Goal: Use online tool/utility: Utilize a website feature to perform a specific function

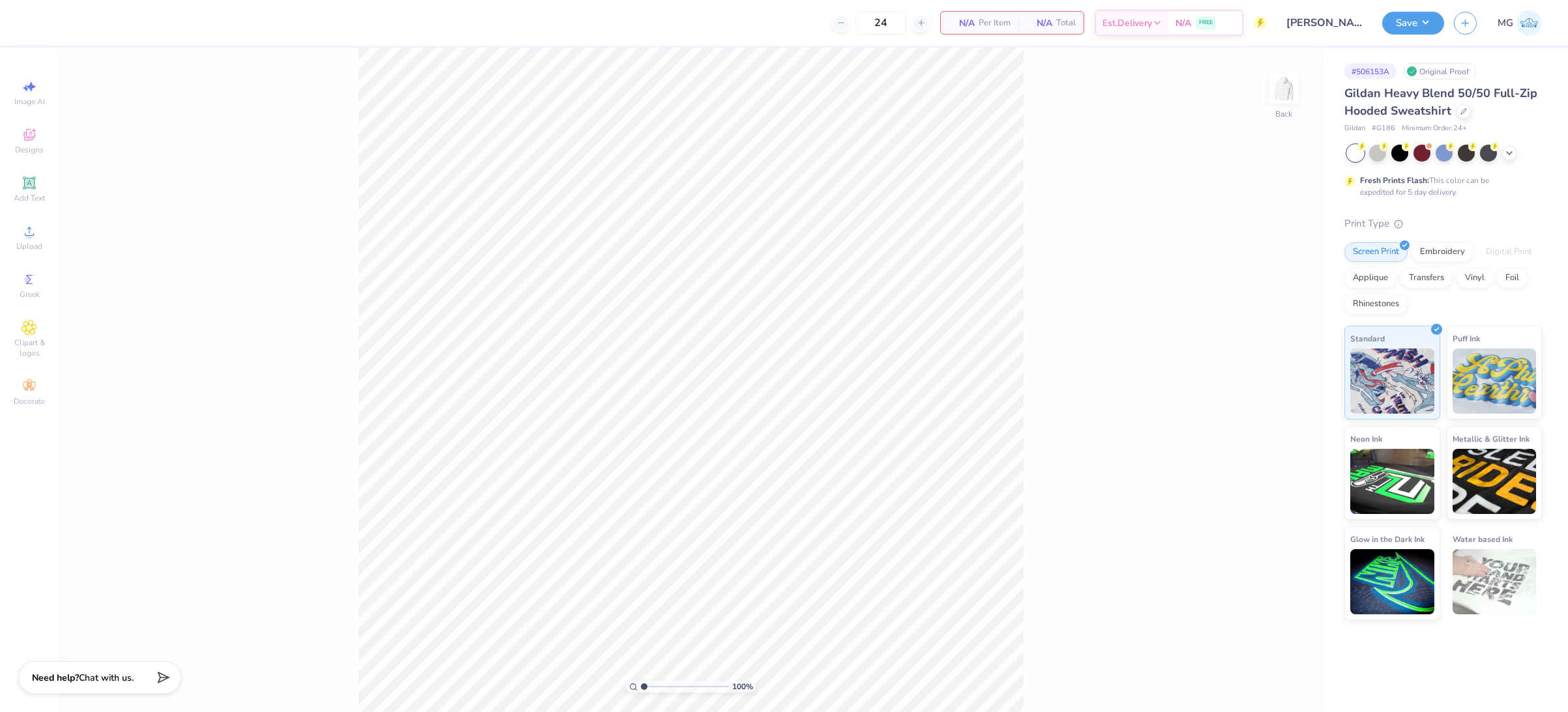
drag, startPoint x: 1210, startPoint y: 357, endPoint x: 1213, endPoint y: 314, distance: 43.1
click at [1210, 357] on div "100 % Back" at bounding box center [690, 380] width 1265 height 665
click at [1296, 109] on img at bounding box center [1283, 88] width 52 height 52
click at [1060, 265] on div "Almost there" at bounding box center [813, 380] width 1510 height 665
click at [37, 235] on div "Upload" at bounding box center [29, 237] width 45 height 39
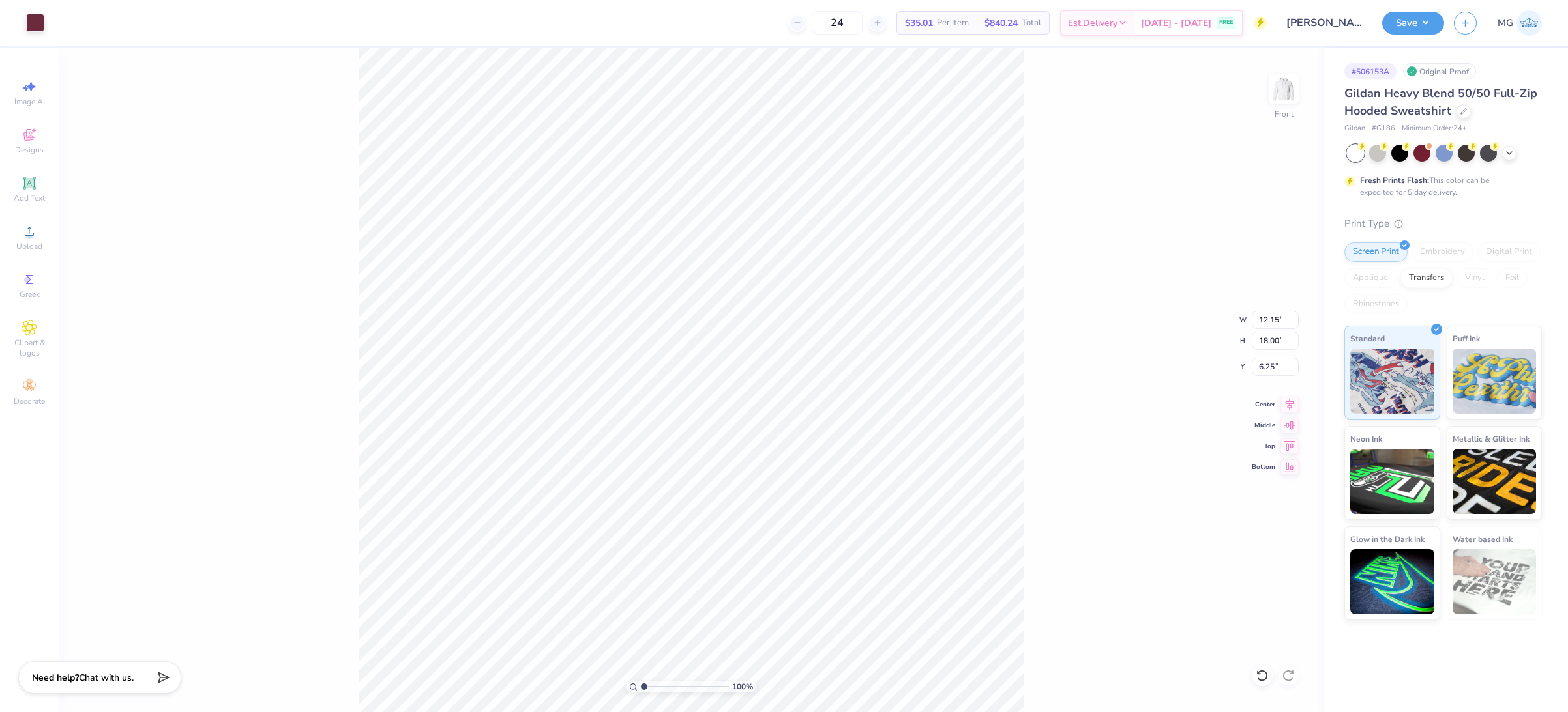
type input "9.02"
type input "13.36"
type input "6.00"
click at [1276, 338] on input "13.36" at bounding box center [1275, 340] width 47 height 18
click at [1277, 340] on input "13.36" at bounding box center [1275, 340] width 47 height 18
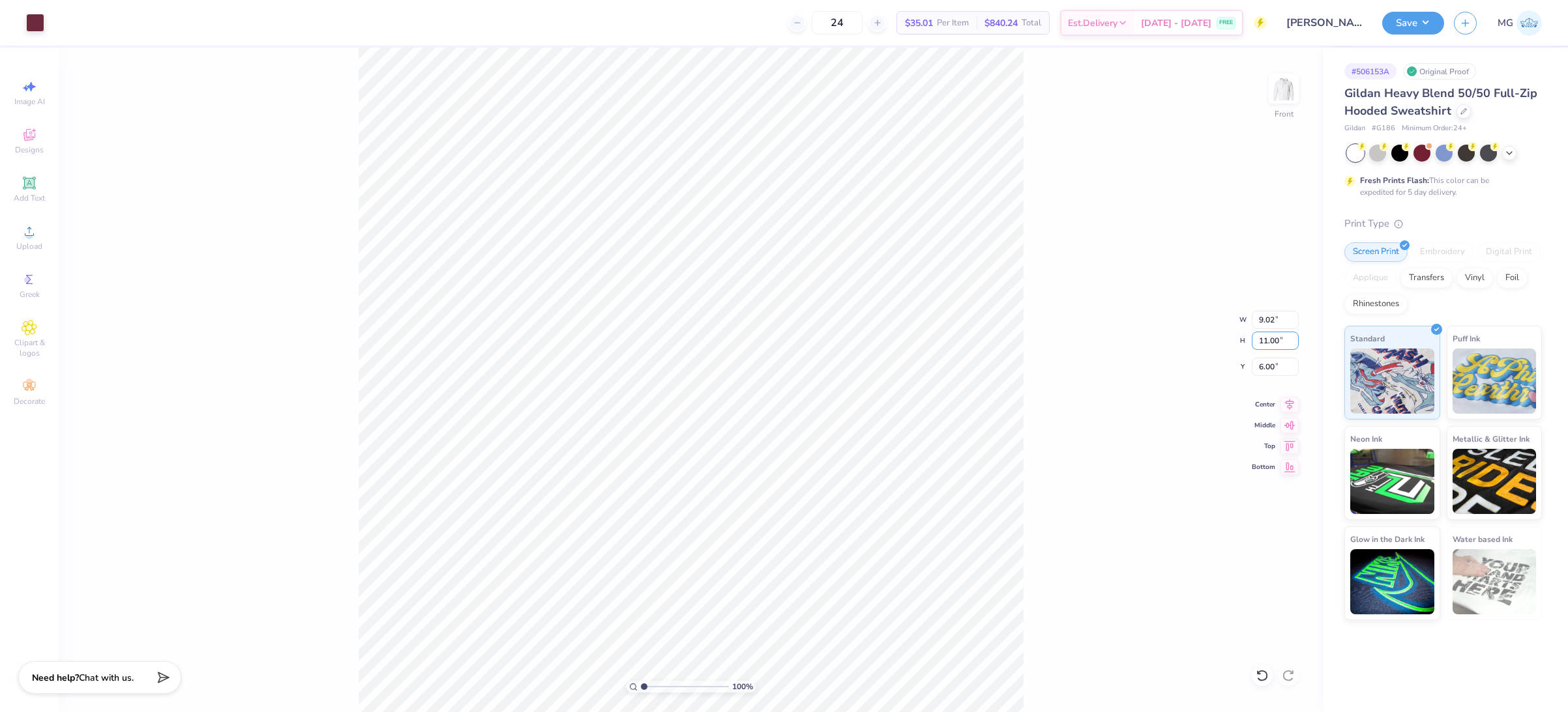
type input "11.00"
type input "7.43"
type input "7.18"
click at [1266, 343] on input "11.00" at bounding box center [1275, 340] width 47 height 18
type input "15.00"
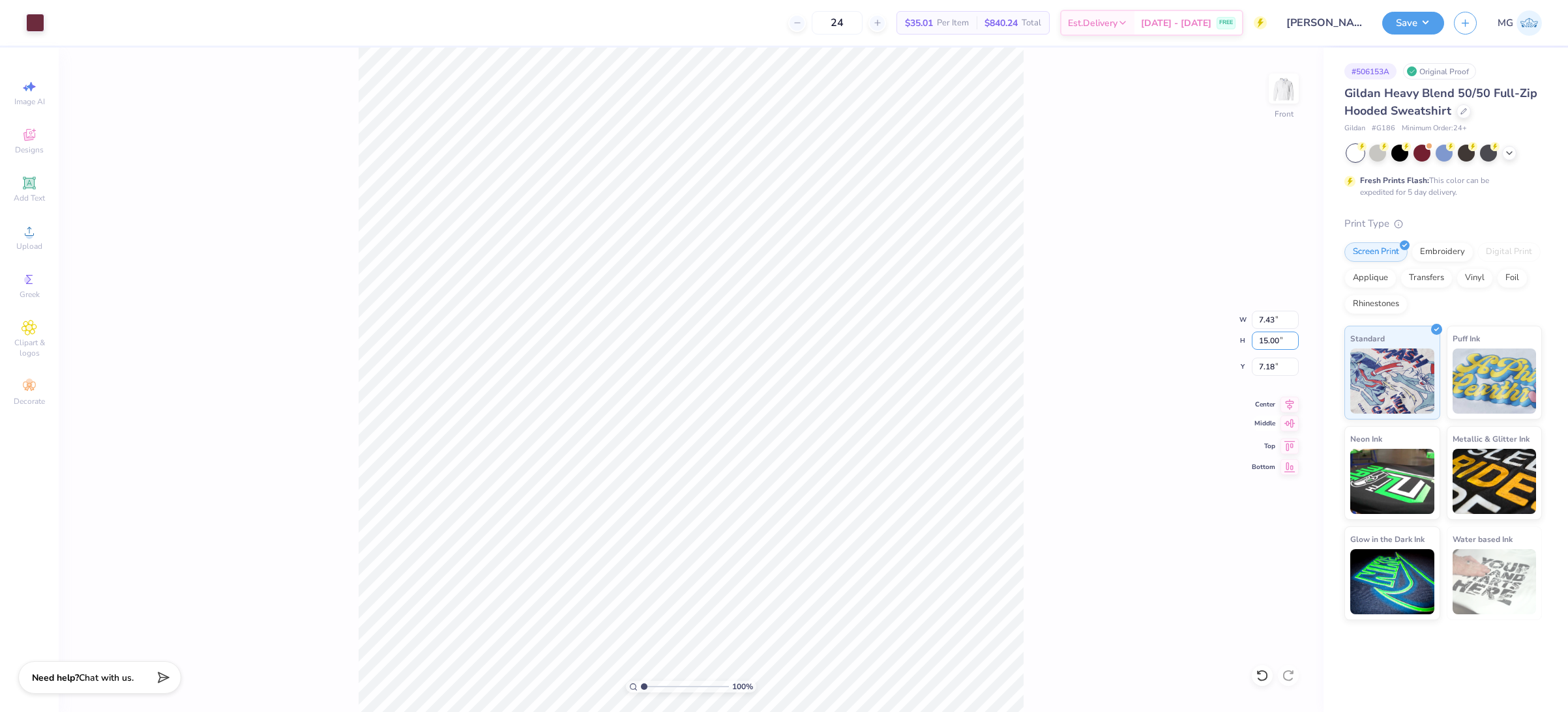
type input "10.13"
type input "6.00"
drag, startPoint x: 1120, startPoint y: 335, endPoint x: 1101, endPoint y: 326, distance: 21.0
click at [1114, 332] on div "100 % Front W 10.13 10.13 " H 15.00 15.00 " Y 6.00 6.00 " Center Middle Top Bot…" at bounding box center [690, 380] width 1265 height 665
click at [1287, 409] on icon at bounding box center [1289, 403] width 18 height 15
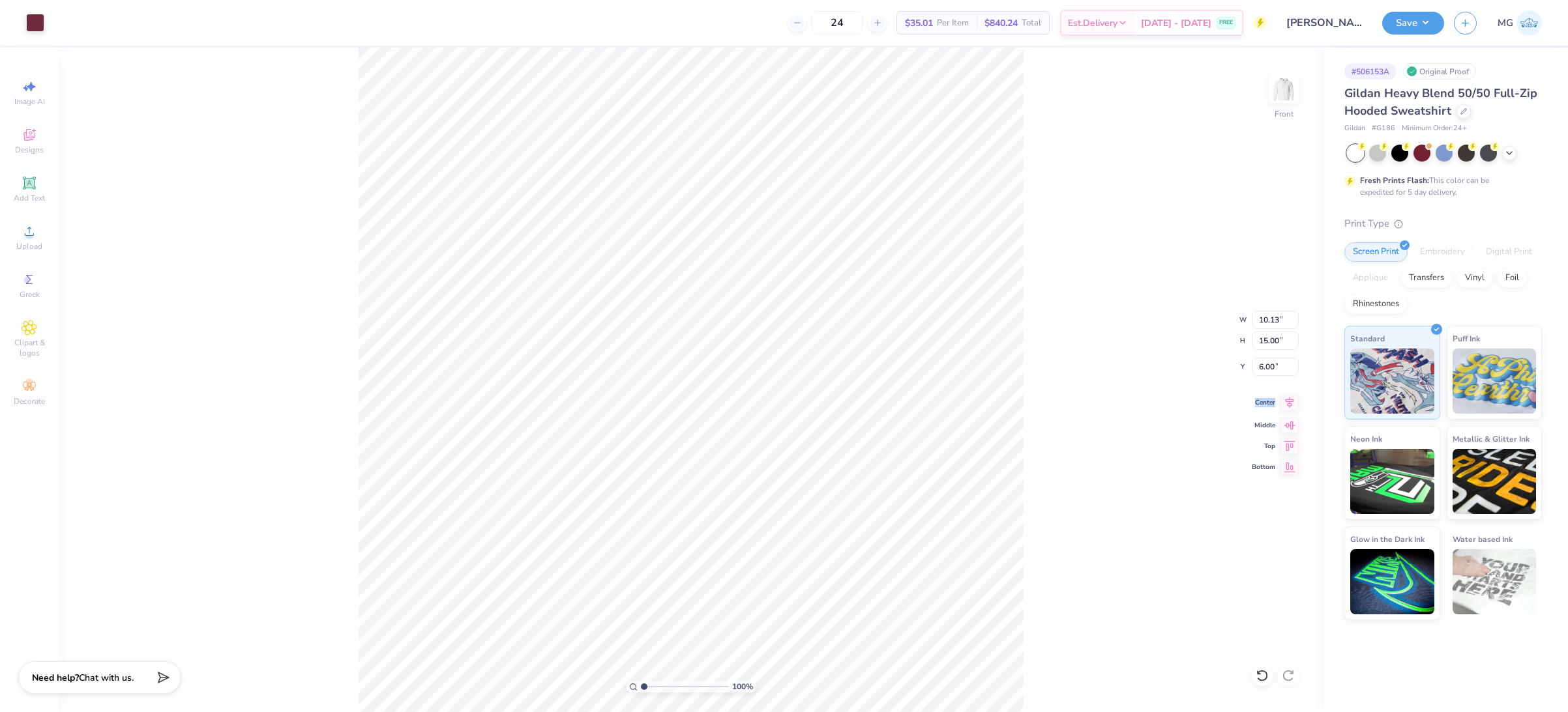
click at [1287, 409] on icon at bounding box center [1289, 403] width 18 height 15
click at [1287, 408] on icon at bounding box center [1289, 403] width 18 height 15
click at [1424, 21] on button "Save" at bounding box center [1413, 21] width 62 height 23
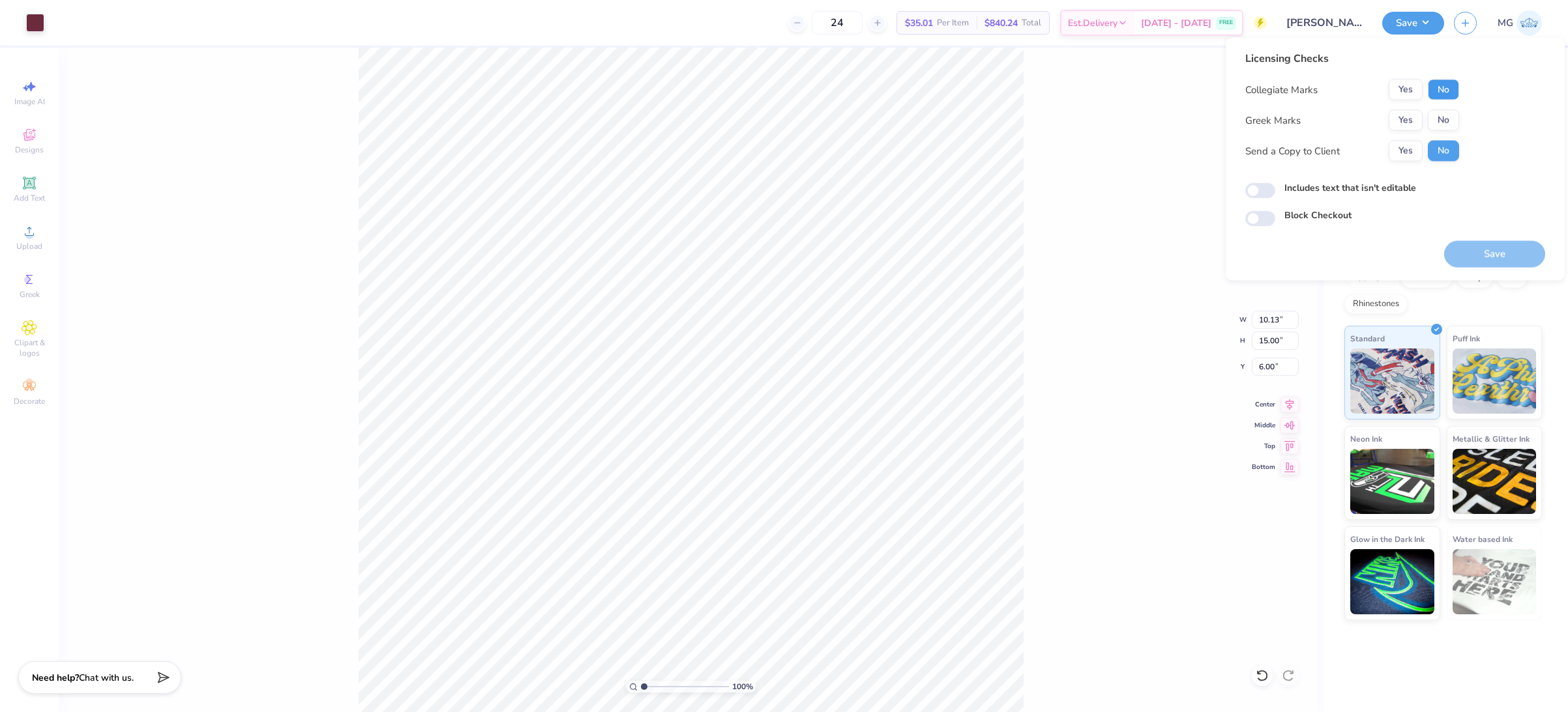
click at [1439, 83] on button "No" at bounding box center [1443, 90] width 32 height 21
click at [1400, 153] on button "Yes" at bounding box center [1406, 151] width 34 height 21
click at [1274, 192] on input "Includes text that isn't editable" at bounding box center [1260, 191] width 30 height 15
checkbox input "true"
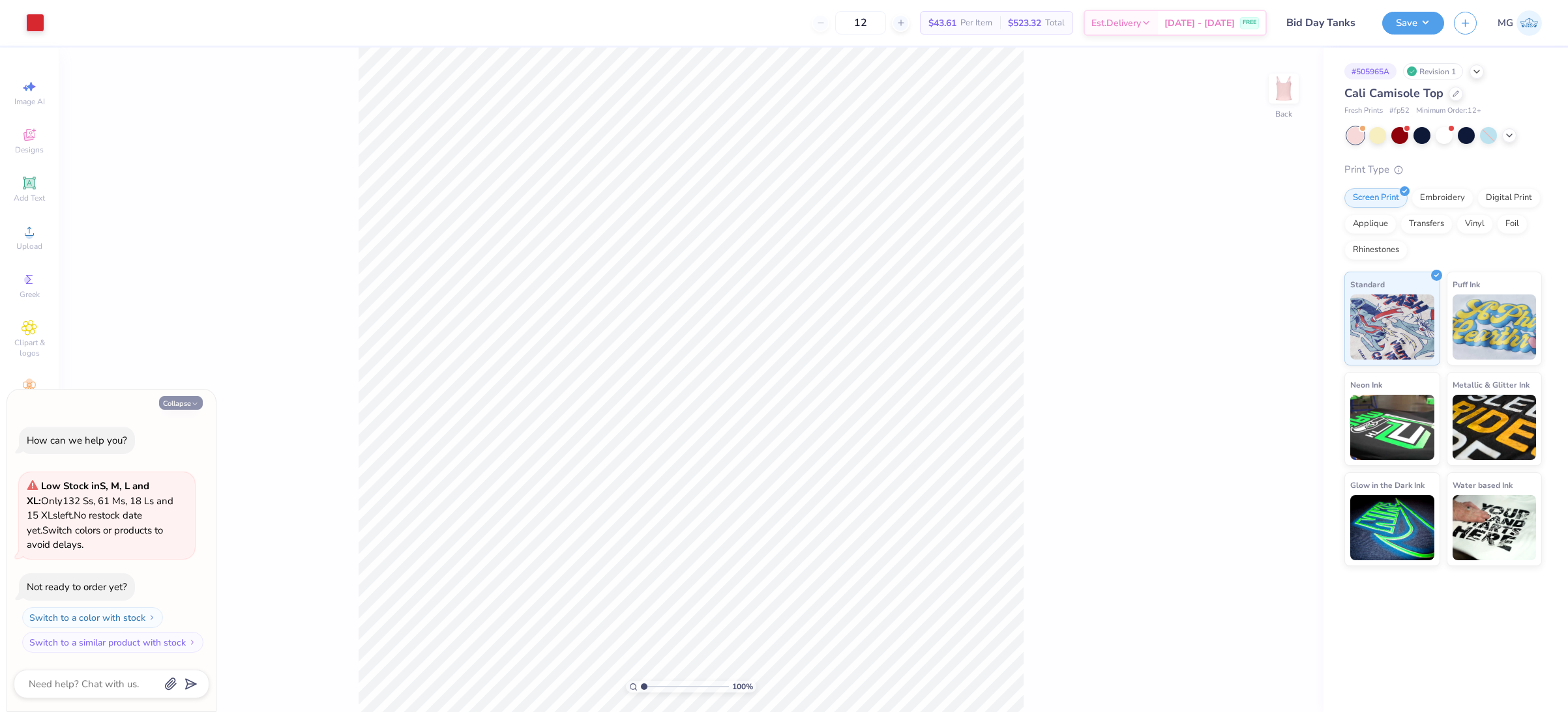
click at [184, 399] on button "Collapse" at bounding box center [181, 403] width 44 height 14
type textarea "x"
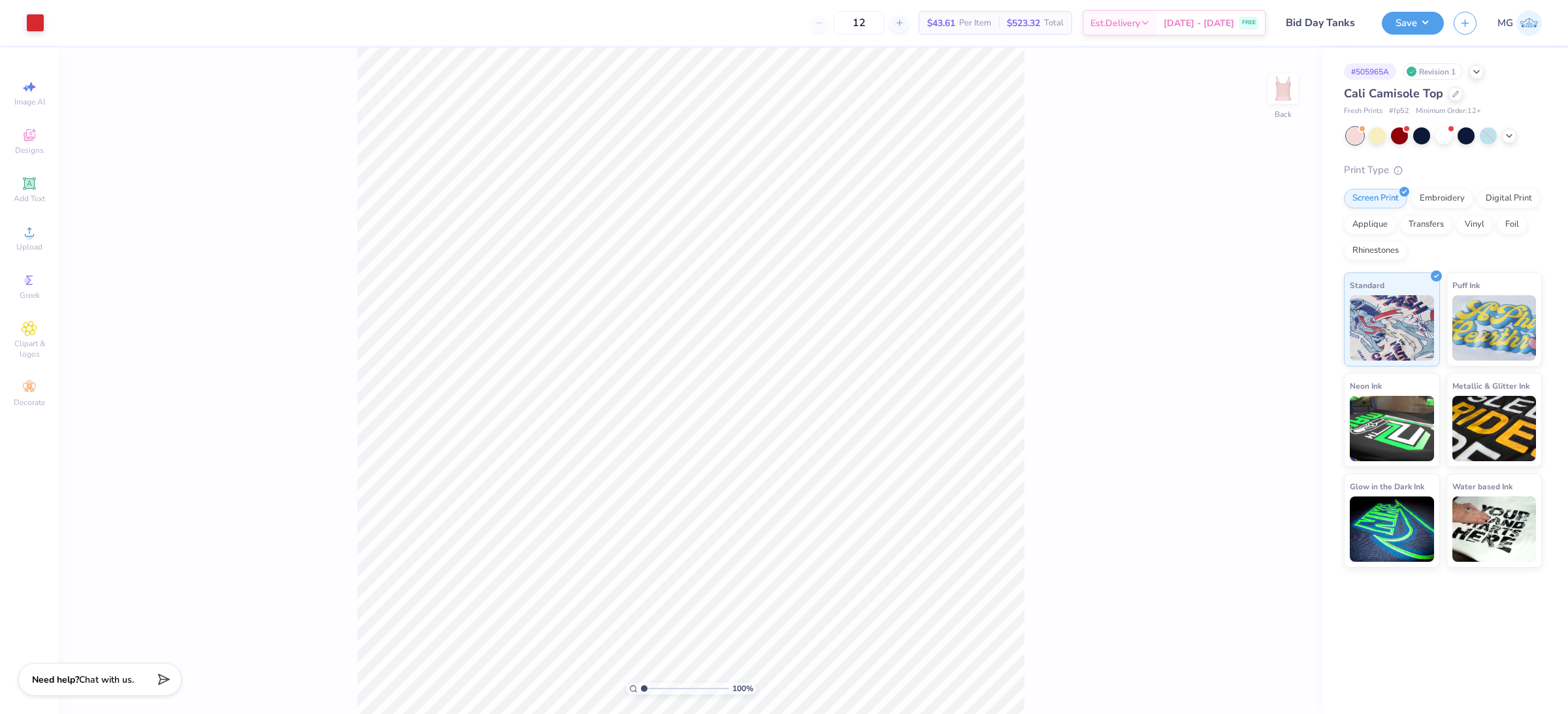
click at [1034, 338] on div "100 % Back" at bounding box center [691, 381] width 1265 height 667
click at [197, 326] on div "100 % Back" at bounding box center [691, 381] width 1265 height 667
click at [31, 232] on icon at bounding box center [29, 232] width 15 height 15
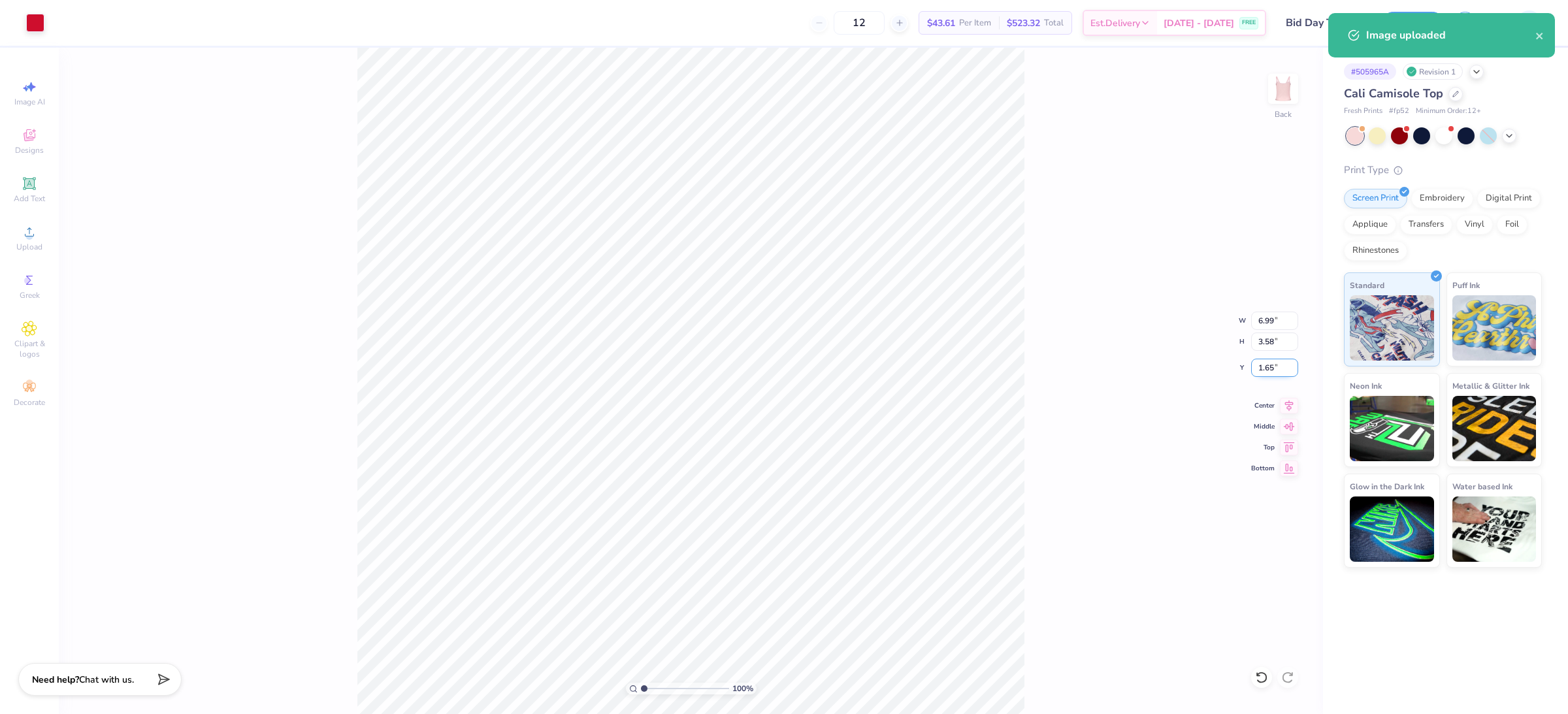
click at [1274, 364] on input "1.65" at bounding box center [1274, 368] width 47 height 18
type input "1.50"
click at [1043, 370] on div "100 % Back W 6.99 6.99 " H 3.58 3.58 " Y 1.50 1.50 " Center Middle Top Bottom" at bounding box center [691, 381] width 1265 height 667
click at [1274, 320] on input "6.99" at bounding box center [1274, 320] width 47 height 18
type input "6"
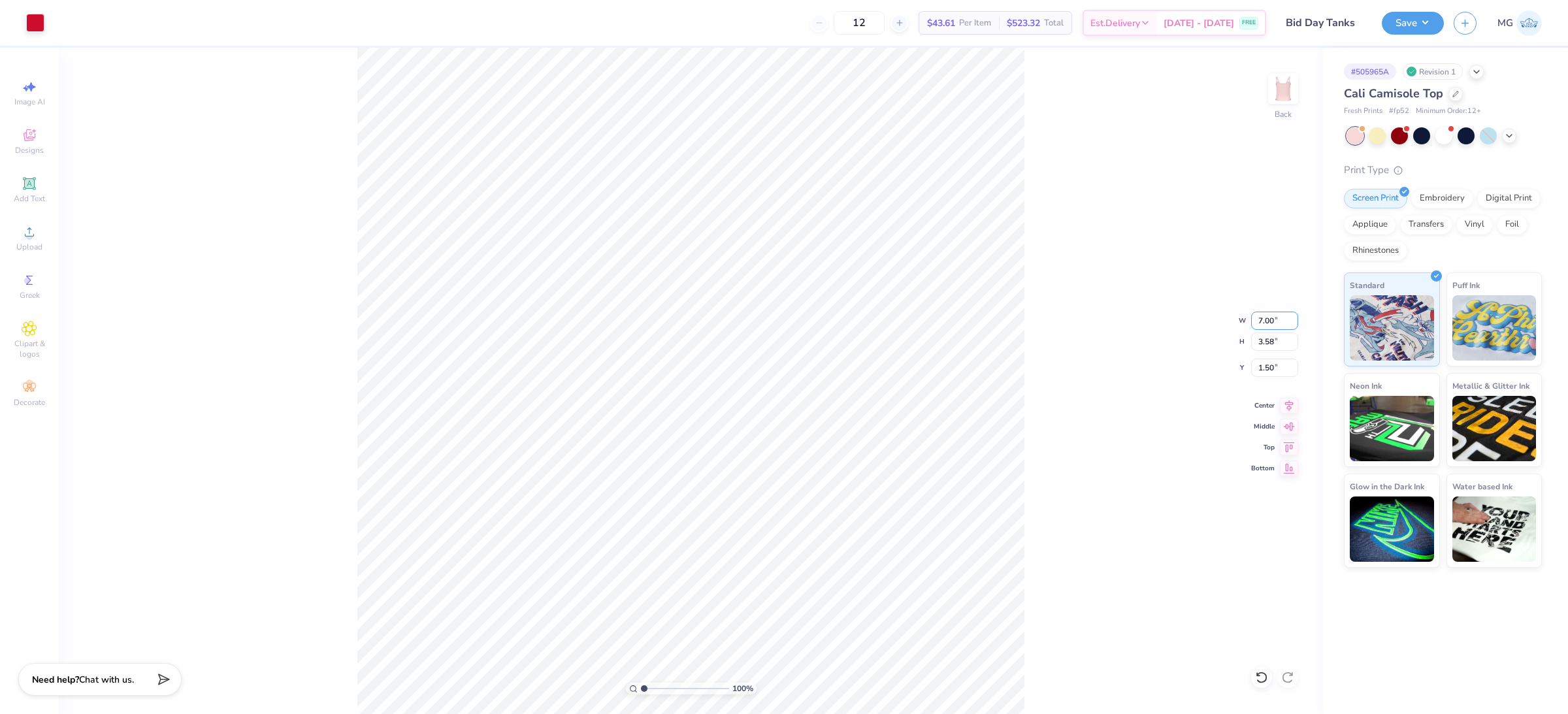
type input "7.00"
type input "3.59"
click at [1065, 381] on div "100 % Back W 7.00 7.00 " H 3.59 3.59 " Y 1.50 1.50 " Center Middle Top Bottom" at bounding box center [691, 381] width 1265 height 667
click at [31, 245] on span "Upload" at bounding box center [29, 247] width 26 height 10
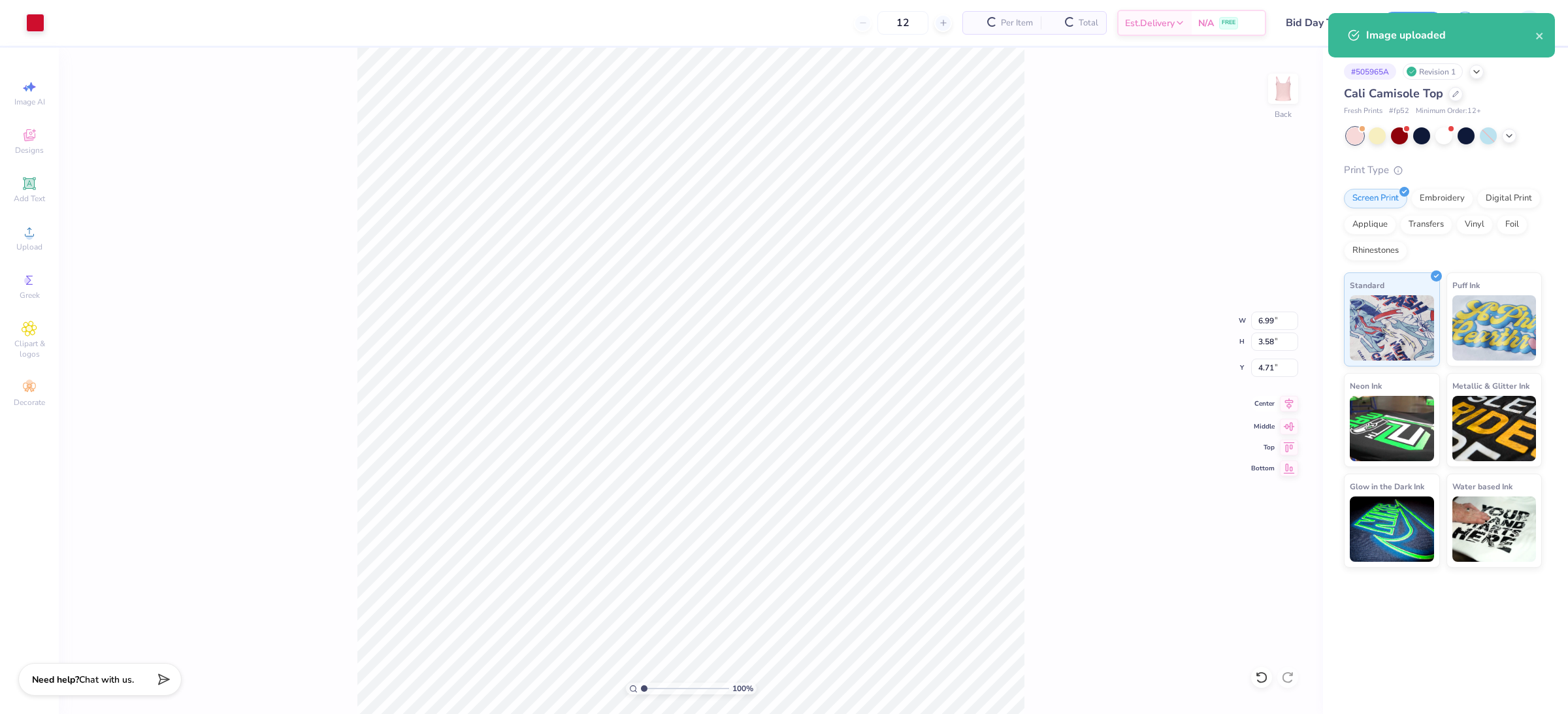
click at [1289, 406] on icon at bounding box center [1289, 404] width 18 height 15
drag, startPoint x: 1271, startPoint y: 369, endPoint x: 1235, endPoint y: 364, distance: 36.3
click at [1235, 364] on div "100 % Back W 6.99 6.99 " H 3.58 3.58 " Y 4.71 4.71 " Center Middle Top Bottom" at bounding box center [691, 381] width 1265 height 667
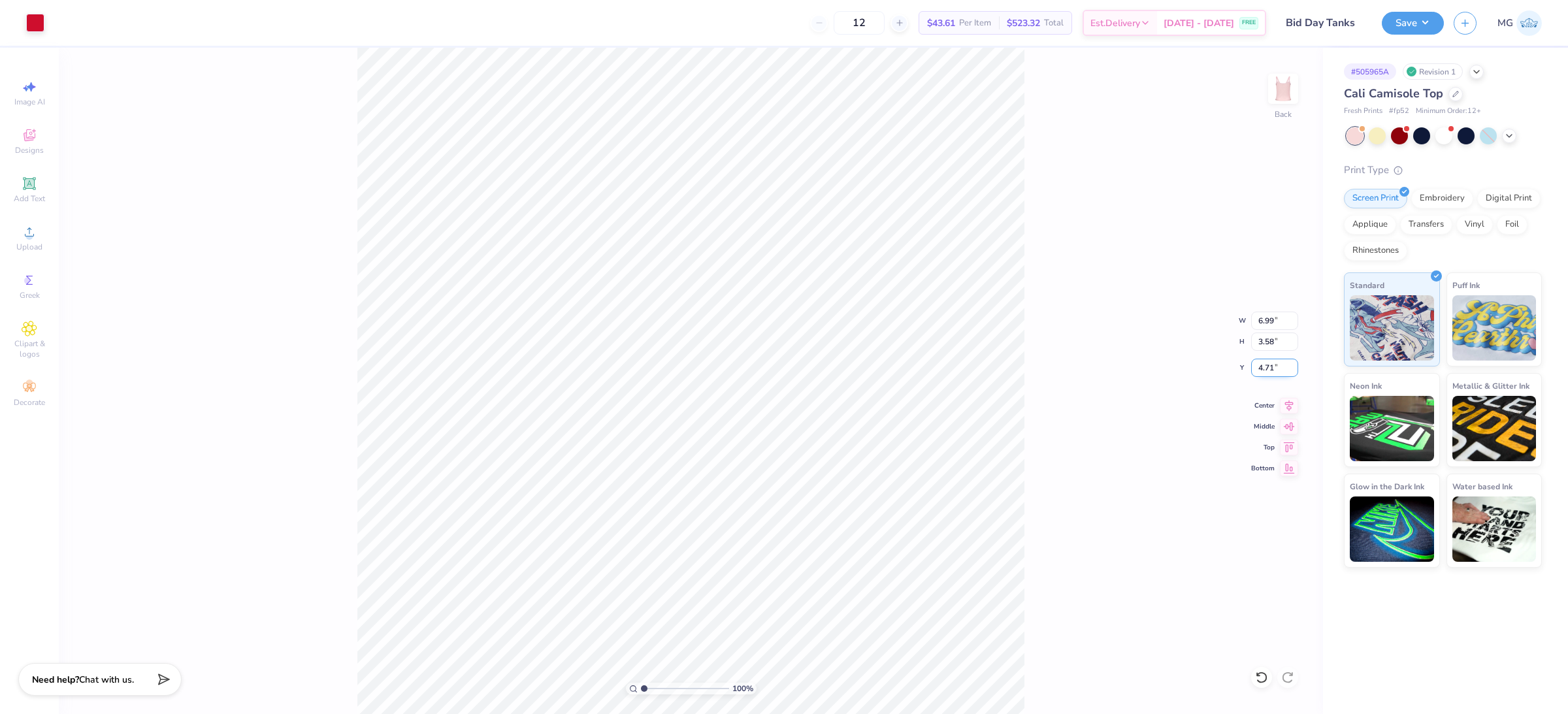
click at [1275, 367] on input "4.71" at bounding box center [1274, 368] width 47 height 18
type input "4"
type input "1.50"
click at [1275, 322] on input "6.99" at bounding box center [1274, 320] width 47 height 18
type input "6"
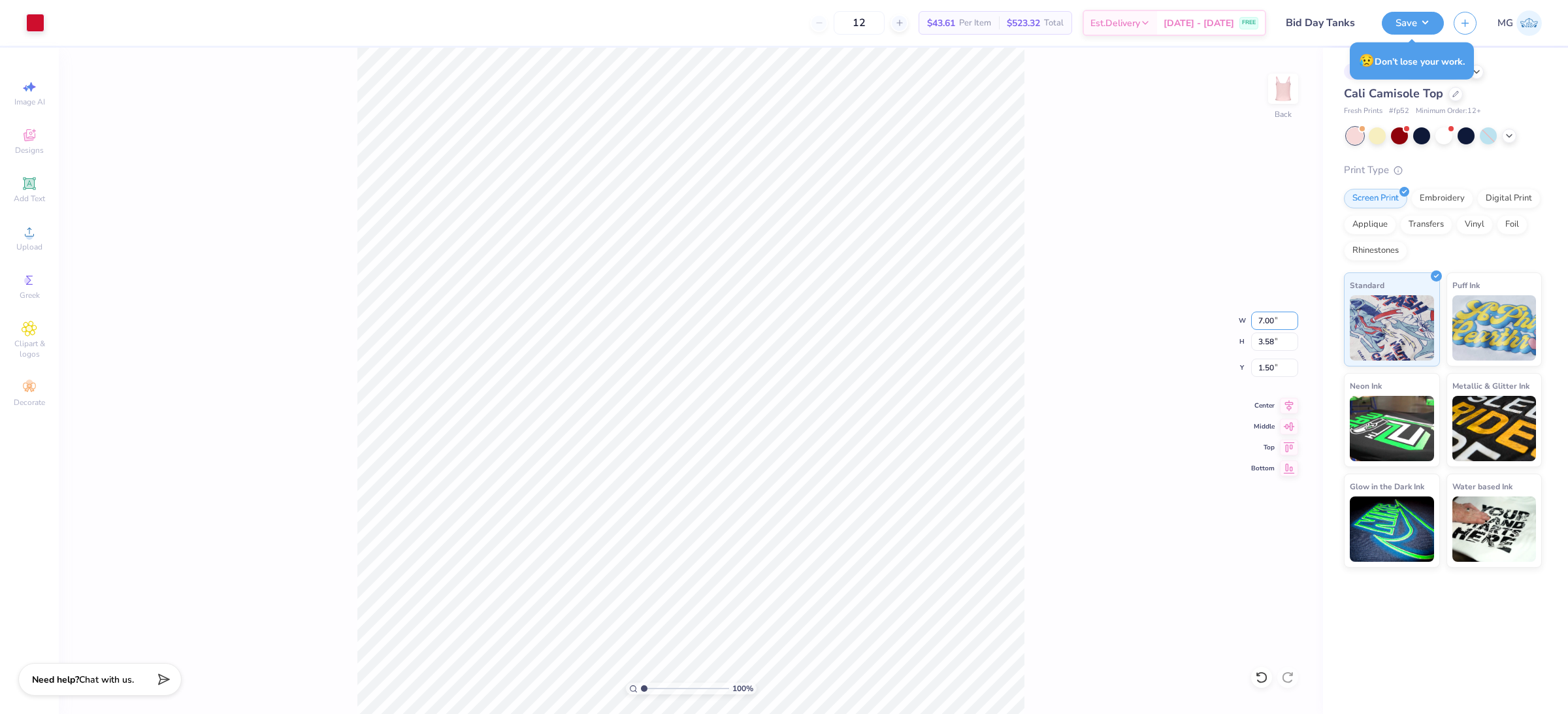
type input "7.00"
type input "3.59"
click at [1434, 12] on button "Save" at bounding box center [1412, 21] width 62 height 23
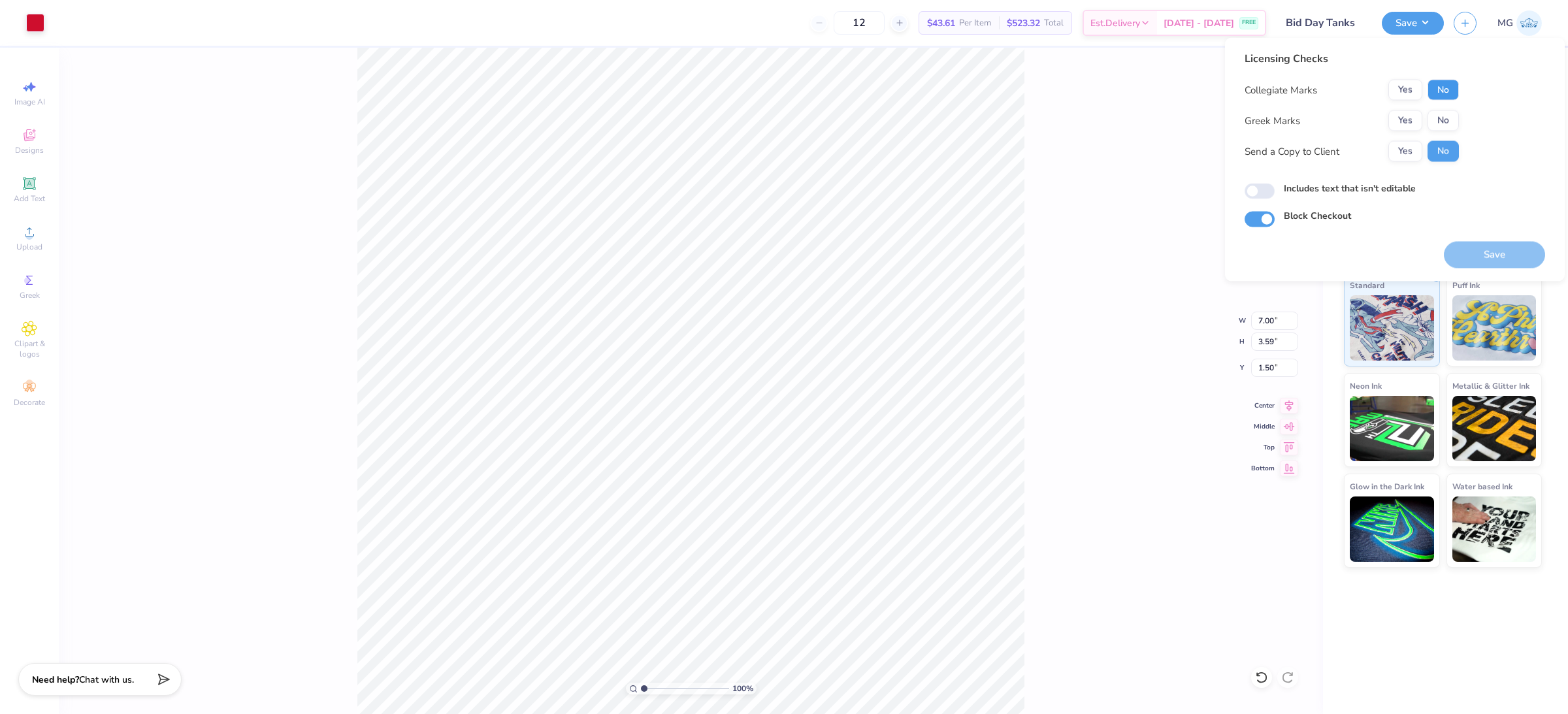
click at [1439, 86] on button "No" at bounding box center [1443, 90] width 32 height 21
click at [1394, 118] on button "Yes" at bounding box center [1406, 121] width 34 height 21
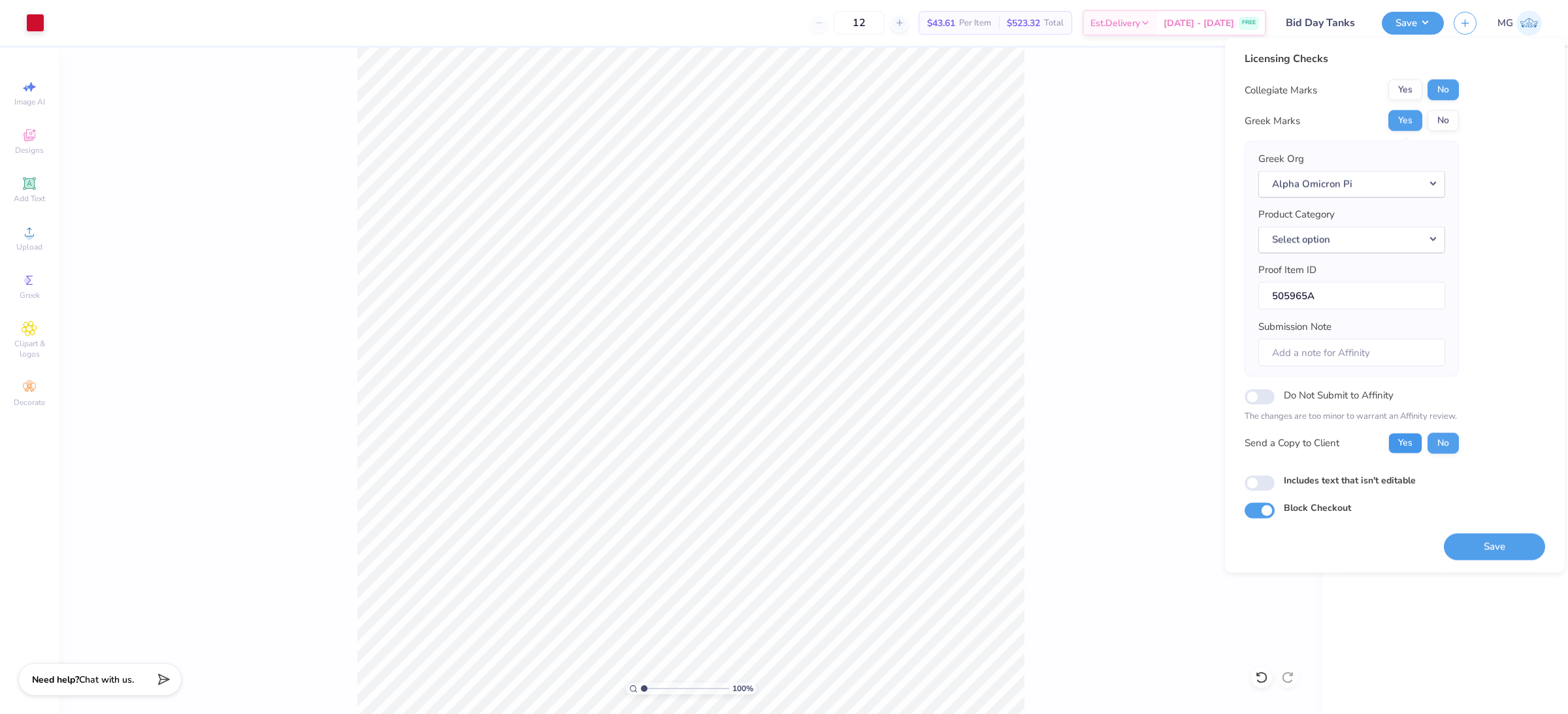
click at [1396, 446] on button "Yes" at bounding box center [1406, 442] width 34 height 21
click at [1256, 482] on input "Includes text that isn't editable" at bounding box center [1260, 483] width 30 height 15
checkbox input "true"
drag, startPoint x: 1090, startPoint y: 121, endPoint x: 1156, endPoint y: 8, distance: 130.9
click at [1090, 121] on div "100 % Back W 7.00 7.00 " H 3.59 3.59 " Y 1.50 1.50 " Center Middle Top Bottom" at bounding box center [691, 381] width 1265 height 667
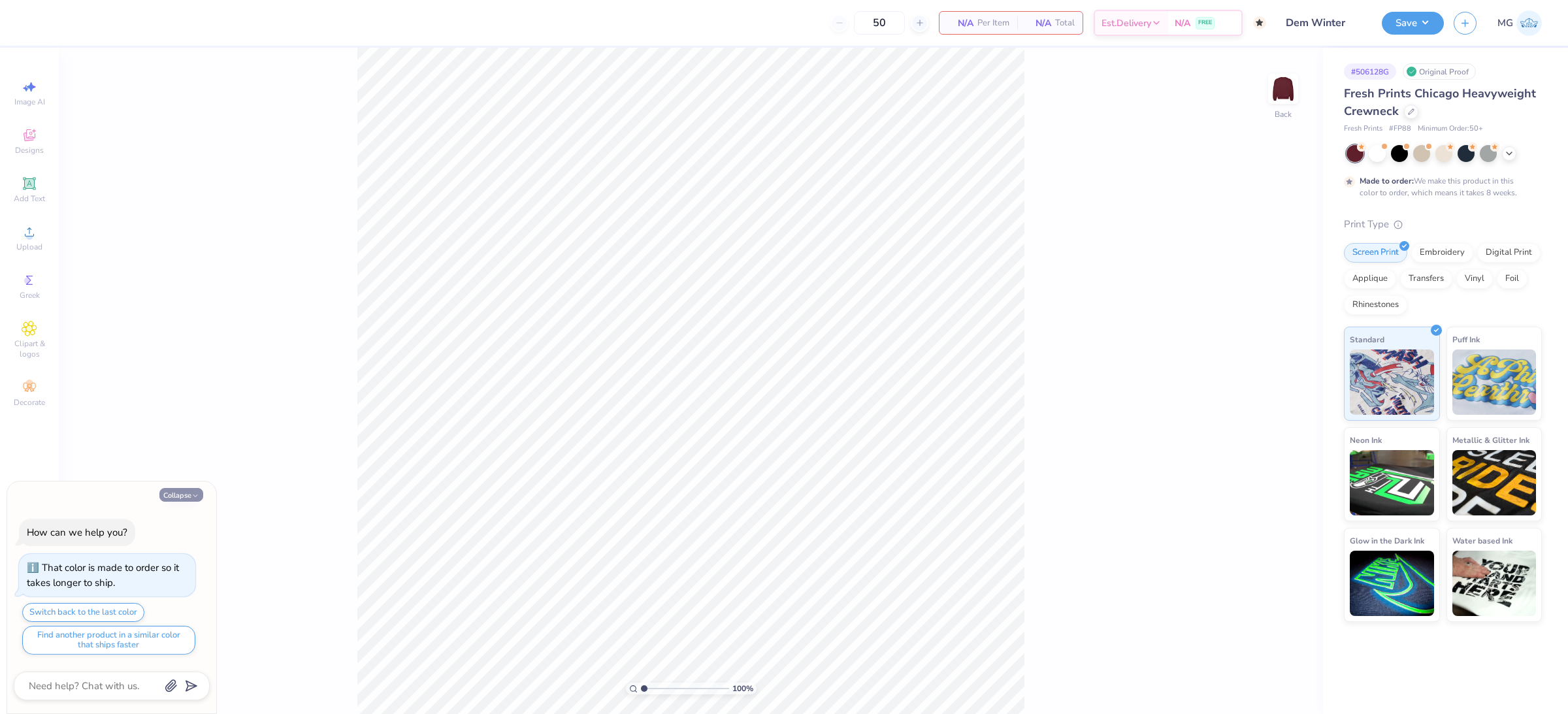
click at [181, 492] on button "Collapse" at bounding box center [181, 495] width 44 height 14
type textarea "x"
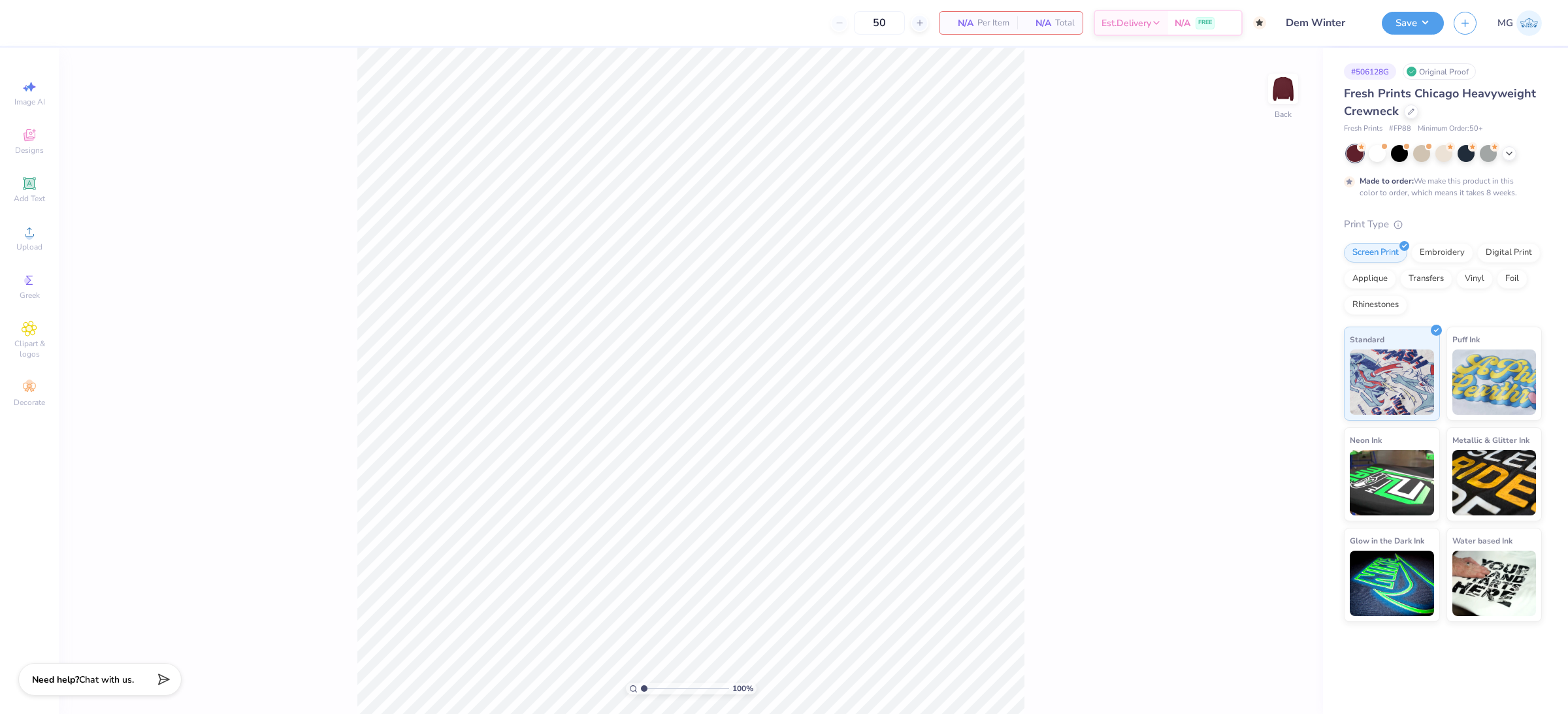
click at [218, 240] on div "100 % Back" at bounding box center [691, 381] width 1265 height 667
click at [32, 247] on span "Upload" at bounding box center [29, 247] width 26 height 10
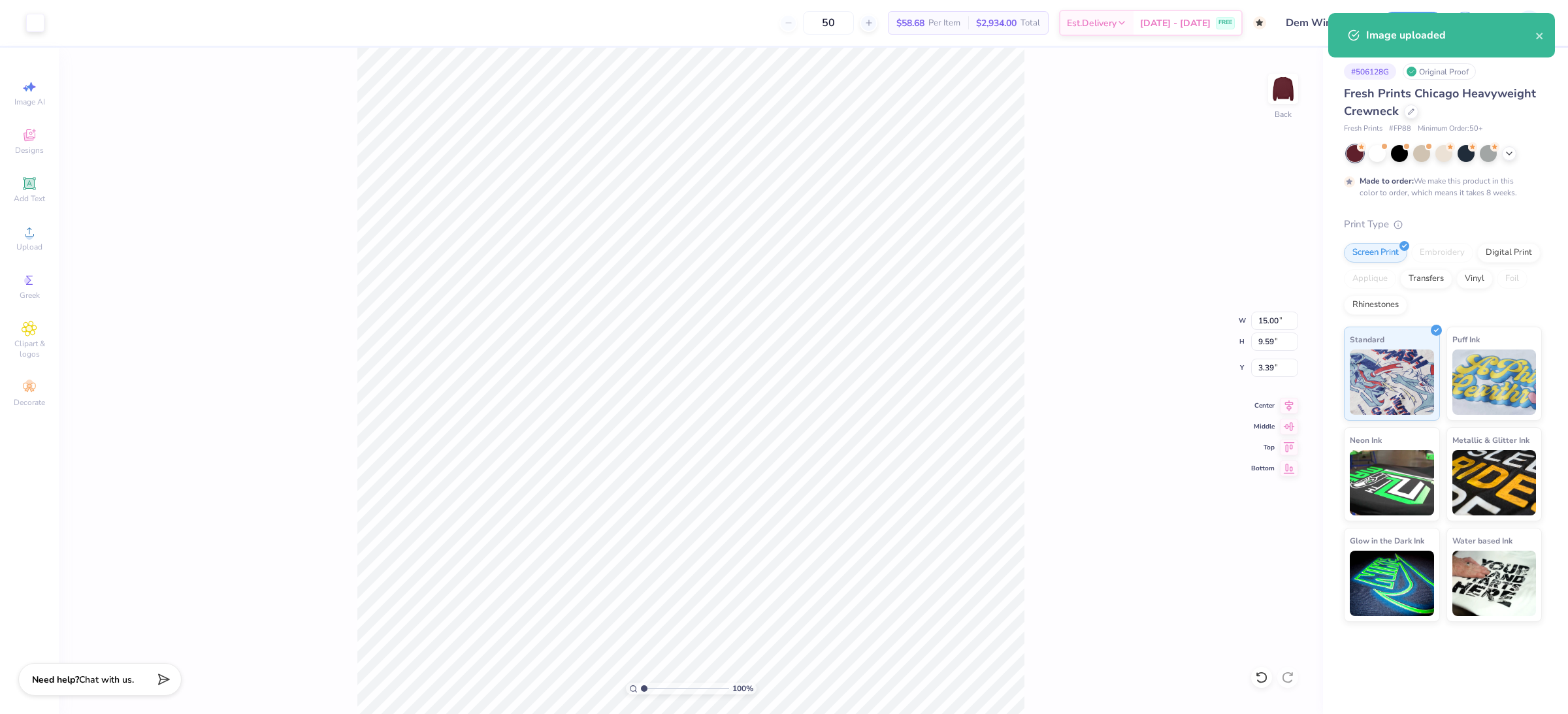
type input "3.40"
type input "12.65"
type input "8.08"
type input "3.00"
click at [1276, 318] on input "12.65" at bounding box center [1274, 320] width 47 height 18
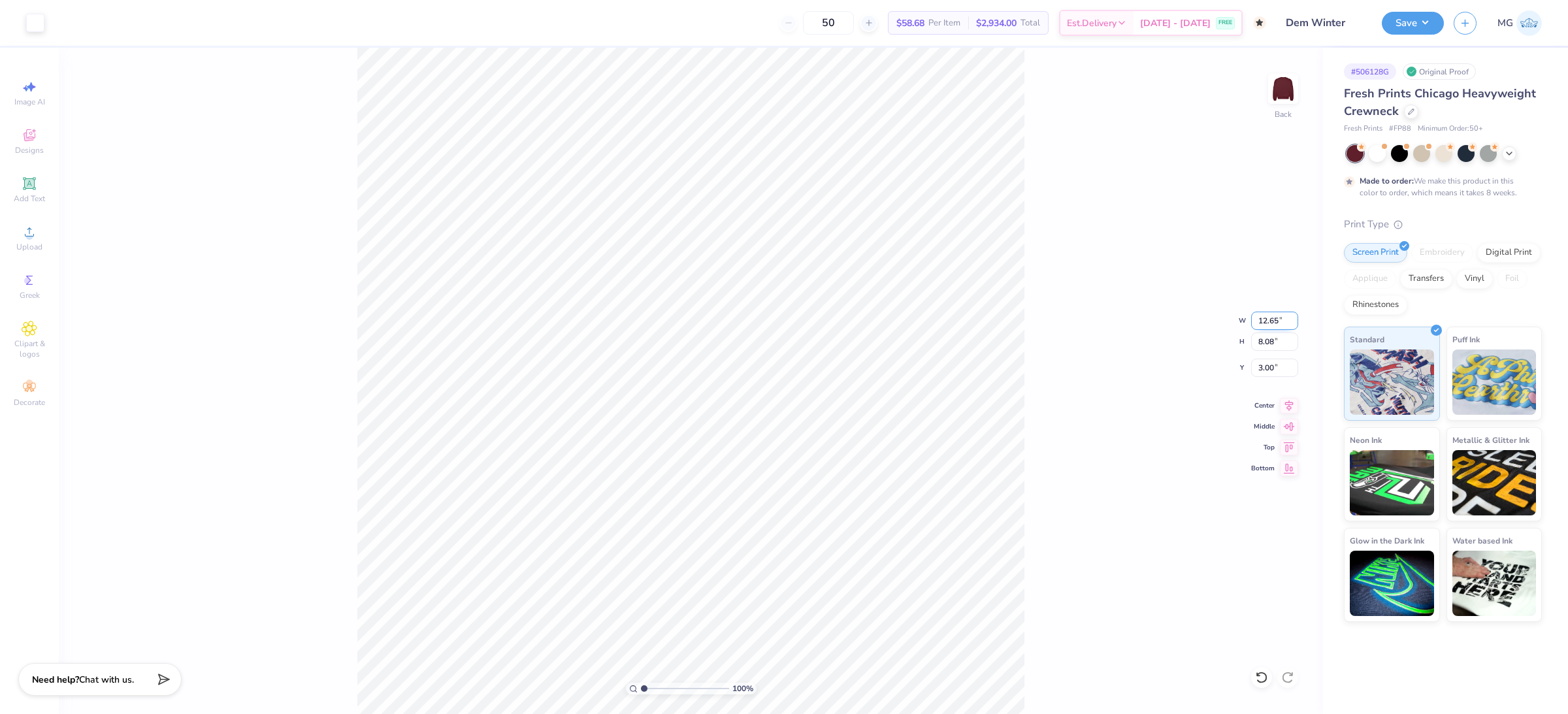
click at [1279, 325] on input "12.65" at bounding box center [1274, 320] width 47 height 18
type input "12.00"
type input "7.67"
click at [1051, 302] on div "100 % Back W 12.00 12.00 " H 7.67 7.67 " Y 3.21 3.21 " Center Middle Top Bottom" at bounding box center [691, 381] width 1265 height 667
click at [1285, 404] on icon at bounding box center [1289, 404] width 18 height 15
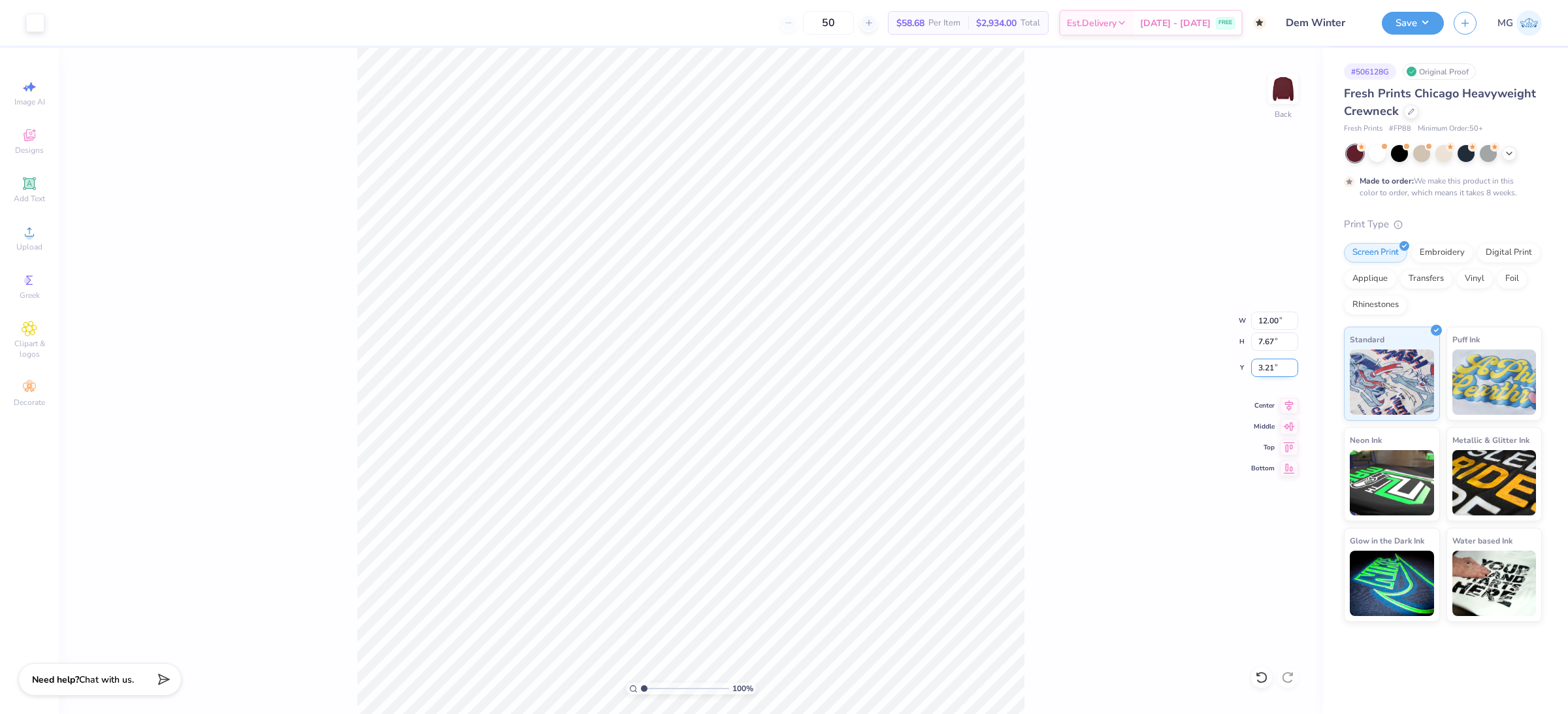
click at [1272, 366] on input "3.21" at bounding box center [1274, 368] width 47 height 18
type input "3.00"
drag, startPoint x: 1074, startPoint y: 357, endPoint x: 1039, endPoint y: 332, distance: 43.0
click at [1074, 357] on div "100 % Back W 12.00 12.00 " H 7.67 7.67 " Y 3.00 3.00 " Center Middle Top Bottom" at bounding box center [691, 381] width 1265 height 667
click at [1419, 26] on button "Save" at bounding box center [1412, 21] width 62 height 23
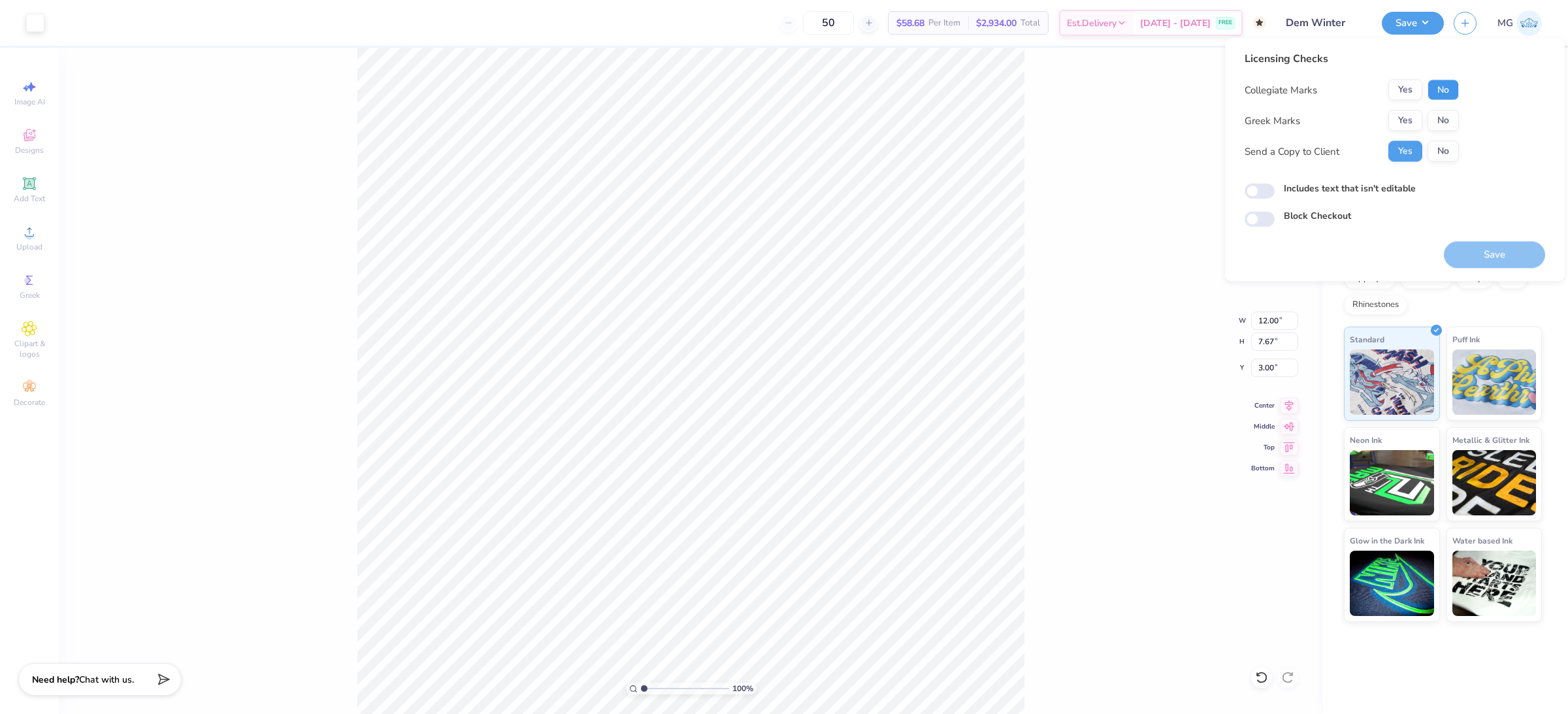
click at [1433, 82] on button "No" at bounding box center [1443, 90] width 32 height 21
click at [1431, 119] on button "No" at bounding box center [1443, 121] width 32 height 21
click at [1259, 186] on input "Includes text that isn't editable" at bounding box center [1260, 192] width 30 height 15
checkbox input "true"
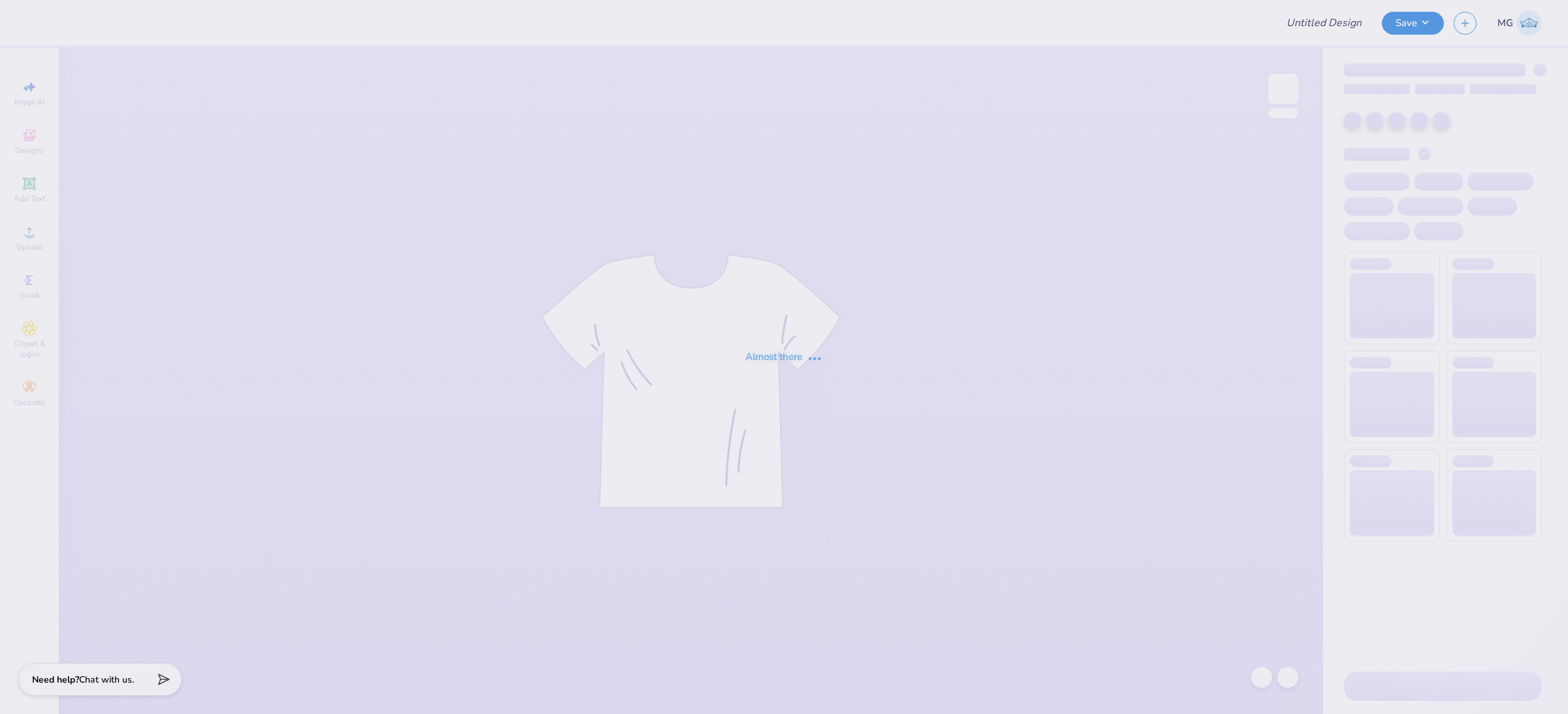
type input "PR Merch"
